Goal: Task Accomplishment & Management: Use online tool/utility

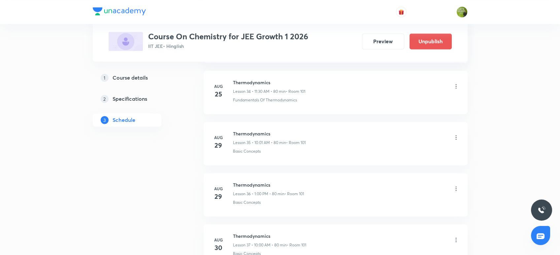
scroll to position [2163, 0]
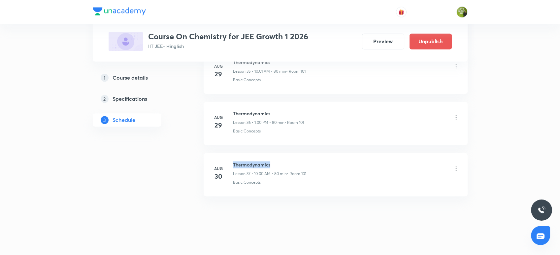
drag, startPoint x: 273, startPoint y: 160, endPoint x: 233, endPoint y: 154, distance: 41.3
click at [233, 154] on li "[DATE] Thermodynamics Lesson 37 • 10:00 AM • 80 min • Room 101 Basic Concepts" at bounding box center [336, 174] width 264 height 43
copy h6 "Thermodynamics"
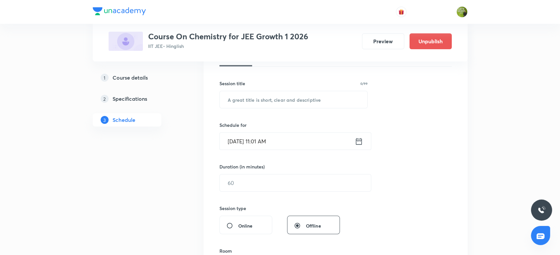
scroll to position [111, 0]
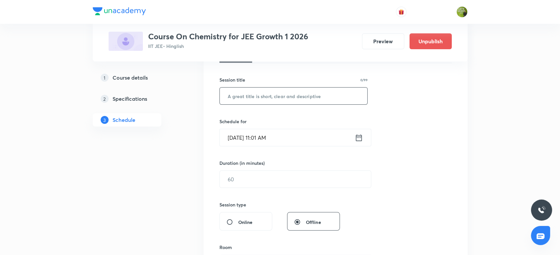
click at [244, 97] on input "text" at bounding box center [294, 95] width 148 height 17
paste input "Thermodynamics"
type input "Thermodynamics"
click at [290, 95] on input "Thermodynamics" at bounding box center [294, 95] width 148 height 17
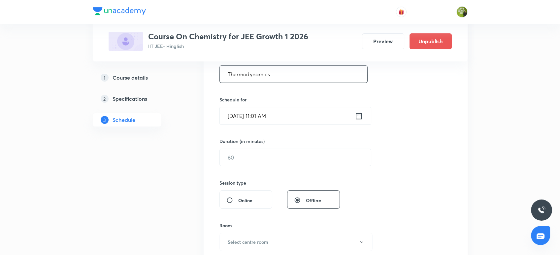
scroll to position [144, 0]
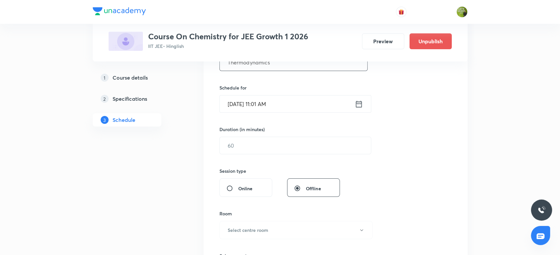
click at [296, 99] on input "[DATE] 11:01 AM" at bounding box center [287, 103] width 135 height 17
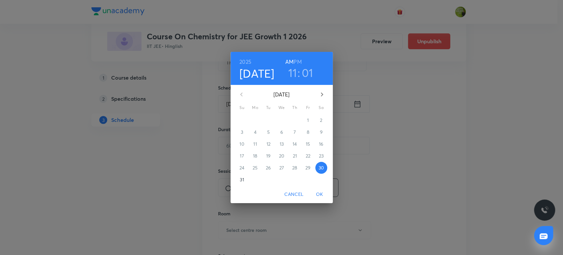
click at [393, 118] on div "[DATE] 11 : 01 AM PM [DATE] Su Mo Tu We Th Fr Sa 27 28 29 30 31 1 2 3 4 5 6 7 8…" at bounding box center [281, 127] width 563 height 255
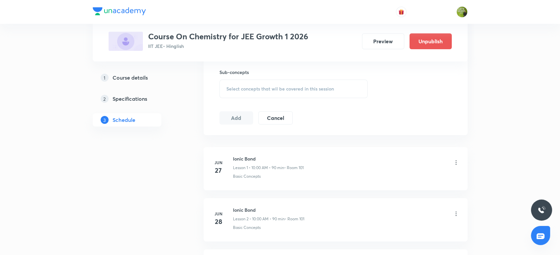
scroll to position [328, 0]
